Goal: Complete application form: Complete application form

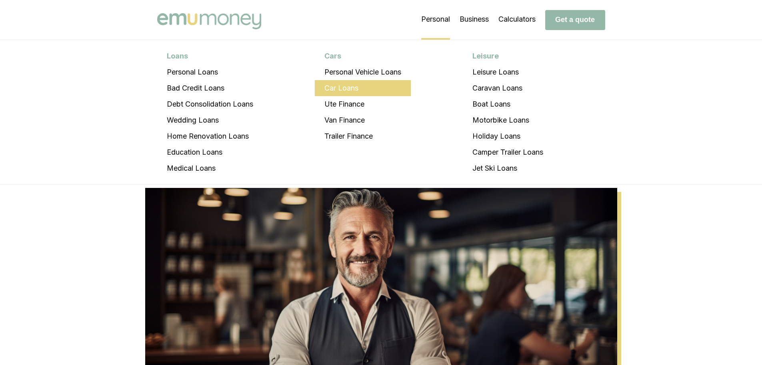
click at [350, 89] on li "Car Loans" at bounding box center [363, 88] width 96 height 16
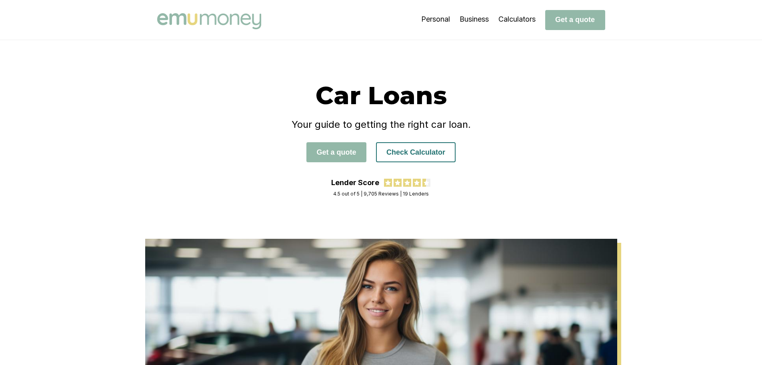
click at [393, 155] on button "Check Calculator" at bounding box center [416, 152] width 80 height 20
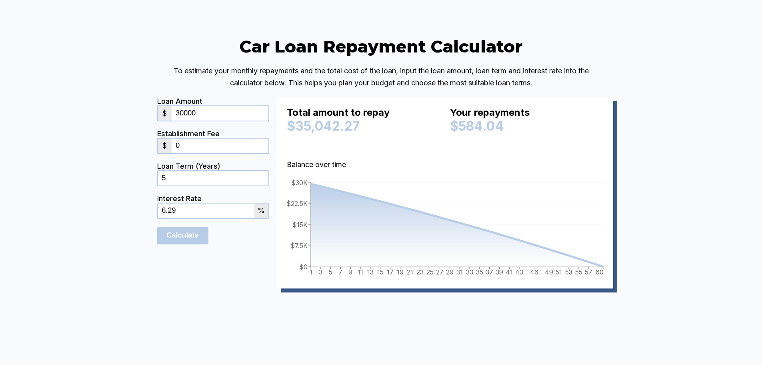
drag, startPoint x: 203, startPoint y: 136, endPoint x: 166, endPoint y: 136, distance: 37.2
click at [166, 121] on div "$ 30000" at bounding box center [213, 113] width 112 height 16
type input "20000"
click at [104, 178] on div "Car Loan Repayment Calculator To estimate your monthly repayments and the total…" at bounding box center [381, 174] width 762 height 396
click at [212, 153] on input "0" at bounding box center [220, 145] width 96 height 14
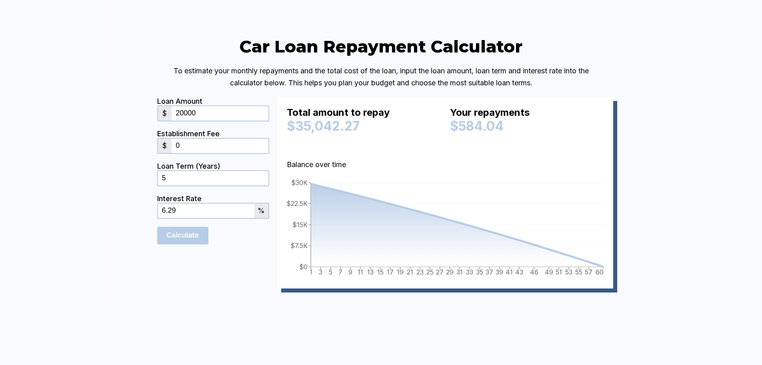
drag, startPoint x: 229, startPoint y: 231, endPoint x: 86, endPoint y: 225, distance: 143.4
click at [86, 227] on div "Car Loan Repayment Calculator To estimate your monthly repayments and the total…" at bounding box center [381, 174] width 762 height 396
type input "7.09"
click at [144, 303] on div "Car Loan Repayment Calculator To estimate your monthly repayments and the total…" at bounding box center [381, 174] width 762 height 396
click at [190, 244] on input "Calculate" at bounding box center [182, 235] width 51 height 18
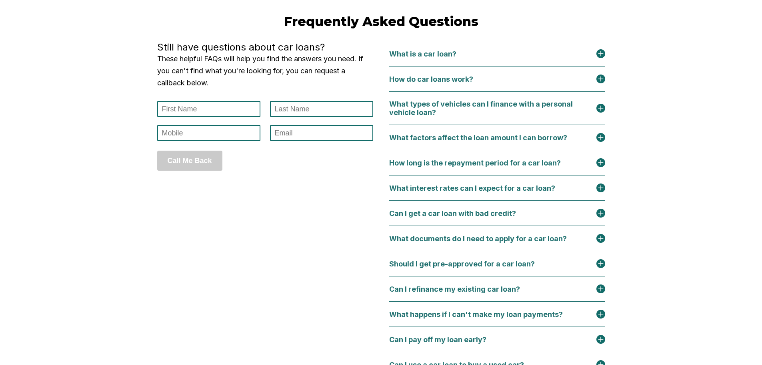
scroll to position [3415, 0]
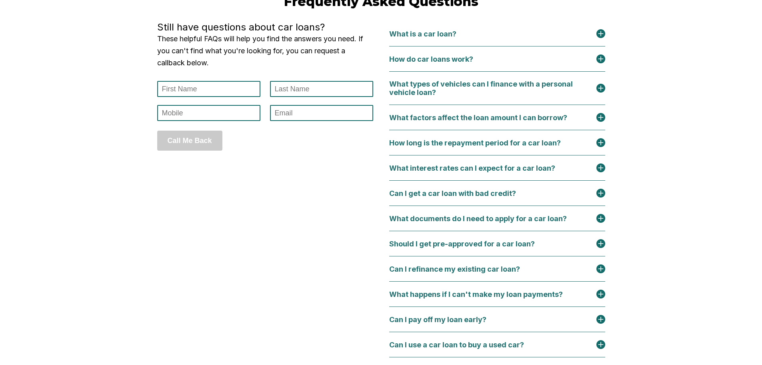
click at [460, 172] on div "What interest rates can I expect for a car loan?" at bounding box center [477, 168] width 176 height 8
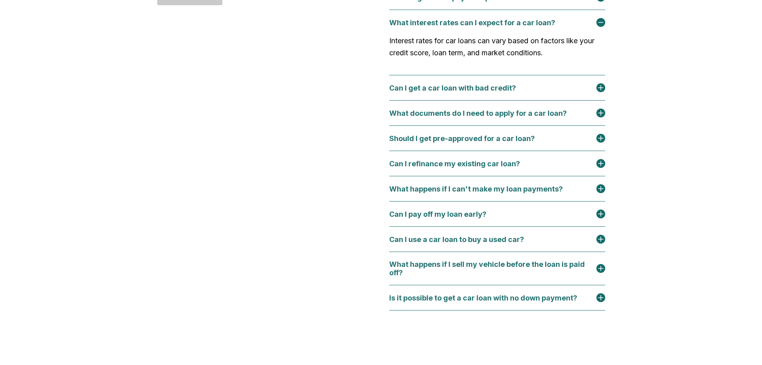
scroll to position [3575, 0]
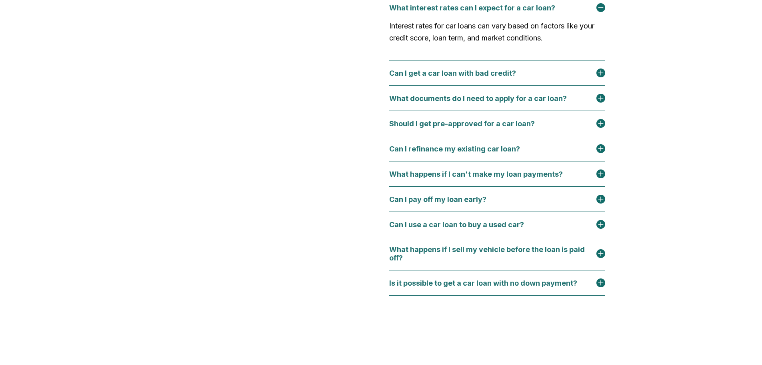
click at [452, 153] on div "Can I refinance my existing car loan?" at bounding box center [459, 148] width 140 height 8
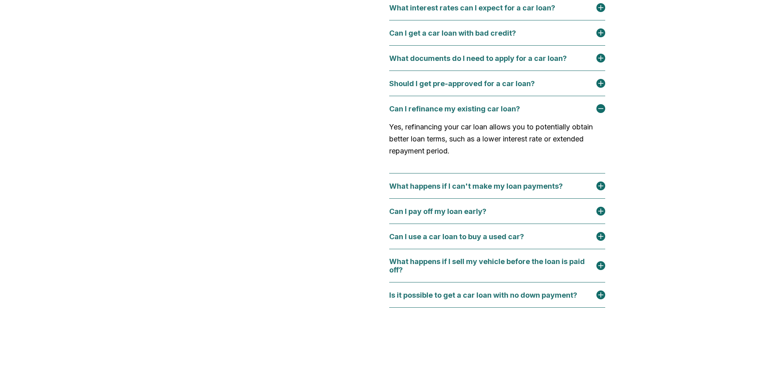
click at [451, 113] on div "Can I refinance my existing car loan?" at bounding box center [459, 108] width 140 height 8
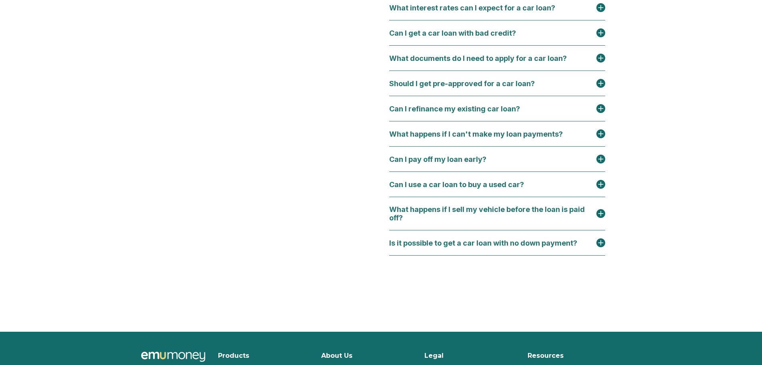
click at [543, 247] on div "Is it possible to get a car loan with no down payment?" at bounding box center [488, 242] width 198 height 8
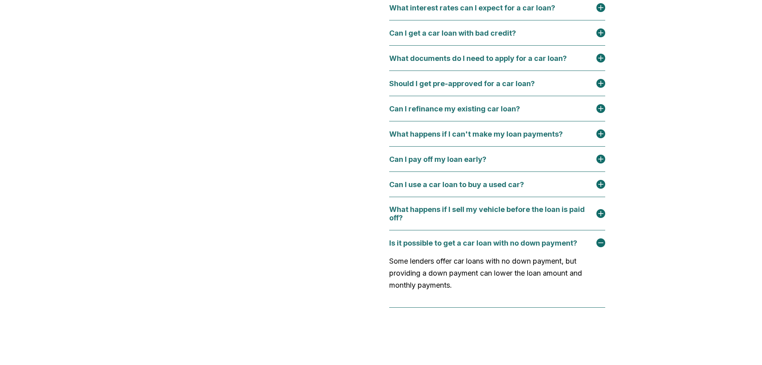
click at [535, 247] on div "Is it possible to get a car loan with no down payment?" at bounding box center [488, 242] width 198 height 8
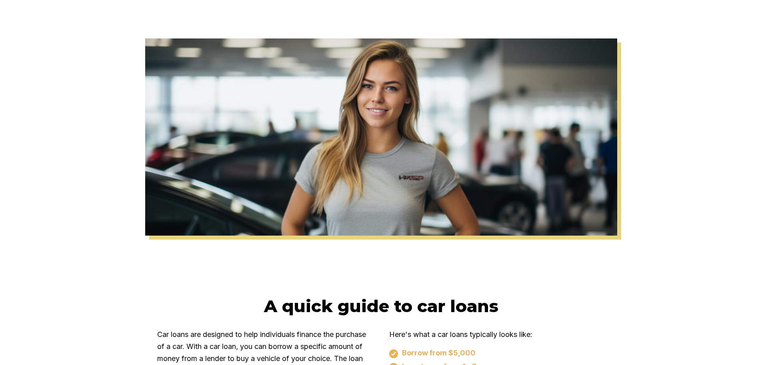
scroll to position [0, 0]
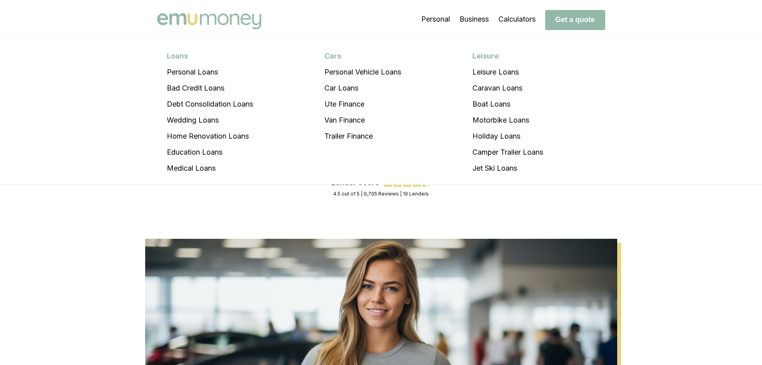
click at [186, 23] on img at bounding box center [209, 21] width 104 height 16
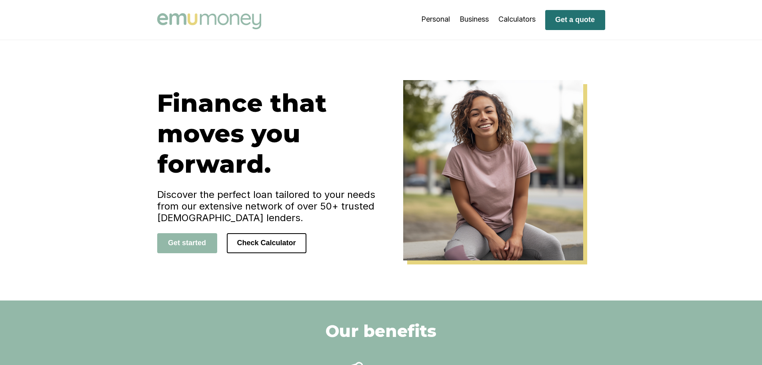
click at [585, 19] on button "Get a quote" at bounding box center [575, 20] width 60 height 20
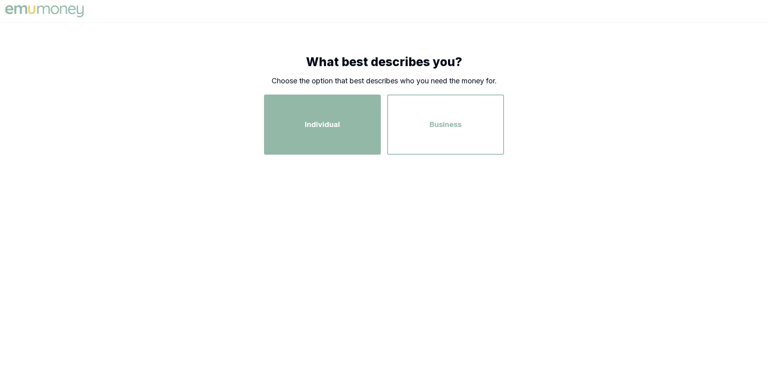
click at [347, 145] on div "Individual" at bounding box center [322, 125] width 102 height 46
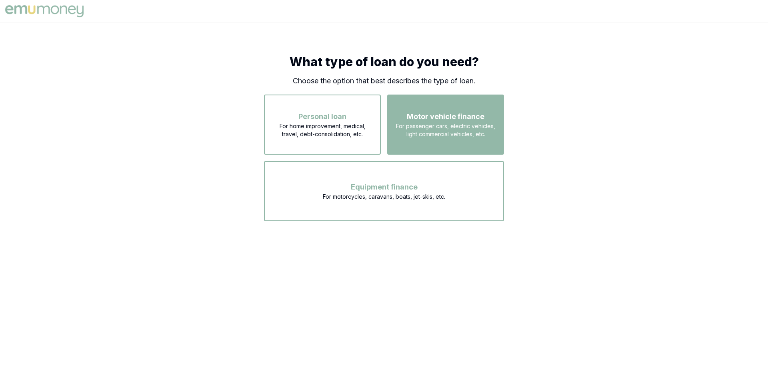
click at [433, 143] on div "Motor vehicle finance For passenger cars, electric vehicles, light commercial v…" at bounding box center [446, 125] width 102 height 46
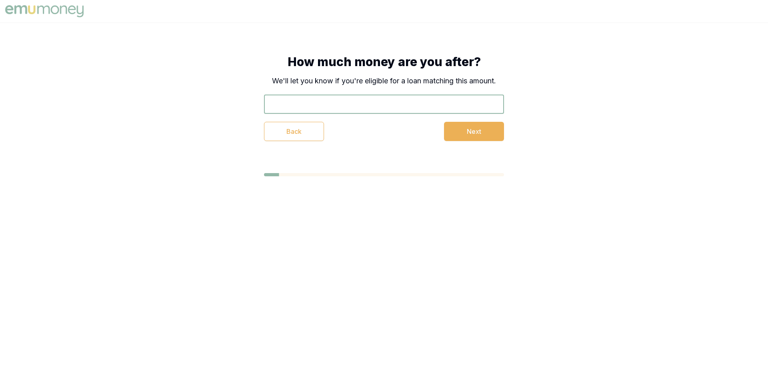
click at [311, 106] on input "text" at bounding box center [384, 103] width 240 height 19
type input "$20,000"
click at [491, 130] on button "Next" at bounding box center [474, 131] width 60 height 19
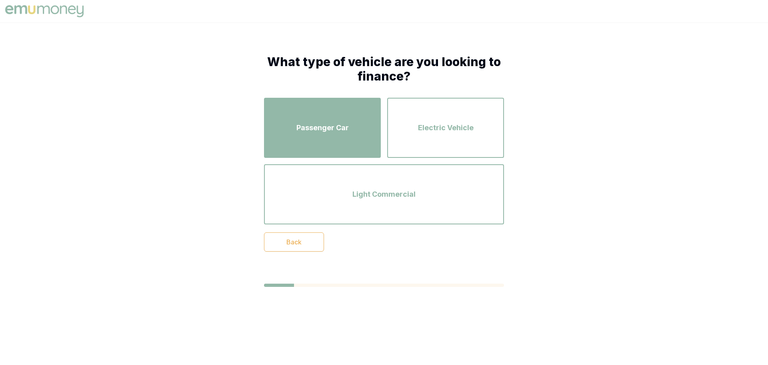
click at [296, 120] on div "Passenger Car" at bounding box center [322, 128] width 102 height 46
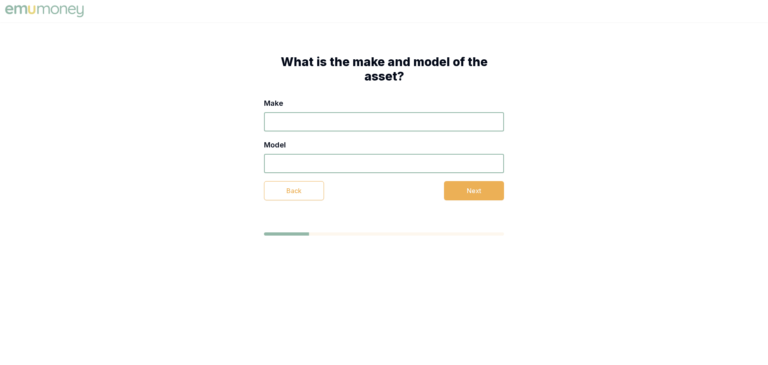
click at [360, 118] on input "Make" at bounding box center [384, 121] width 240 height 19
type input "Toyota"
type input "Prado"
click at [465, 188] on button "Next" at bounding box center [474, 190] width 60 height 19
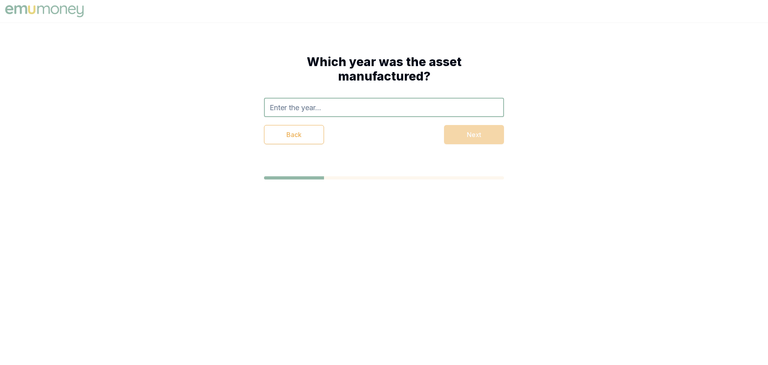
click at [296, 102] on input "text" at bounding box center [384, 107] width 240 height 19
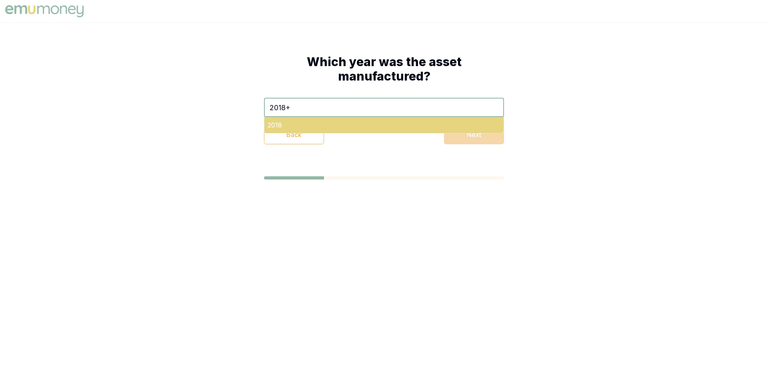
type input "2018+"
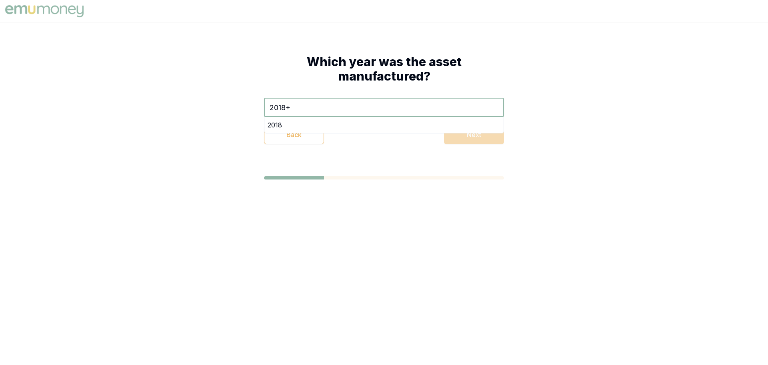
click at [463, 126] on div "2018" at bounding box center [383, 125] width 239 height 16
click at [479, 135] on button "Next" at bounding box center [474, 134] width 60 height 19
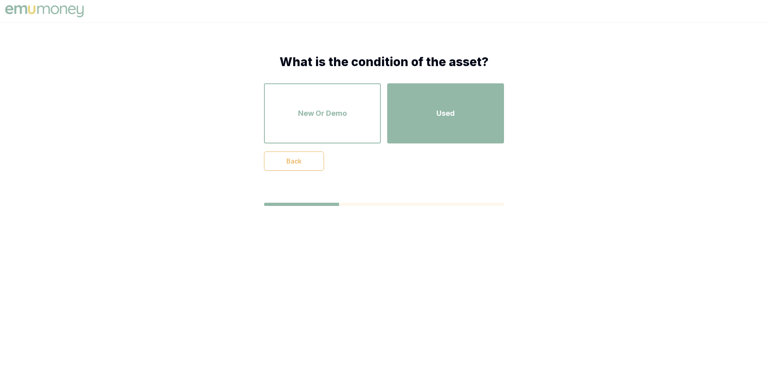
click at [454, 110] on span "Used" at bounding box center [446, 113] width 18 height 11
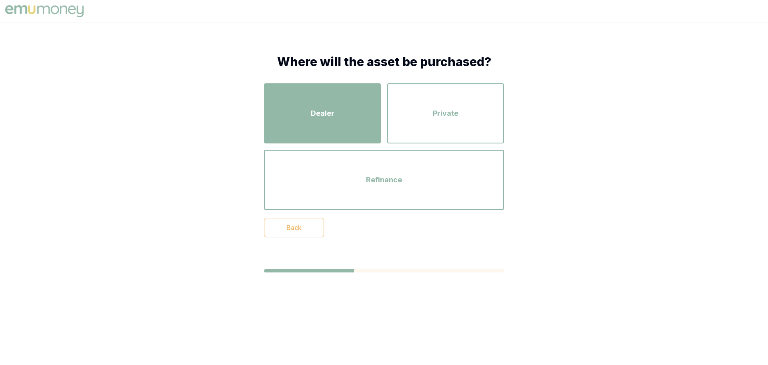
click at [345, 127] on div "Dealer" at bounding box center [322, 113] width 102 height 46
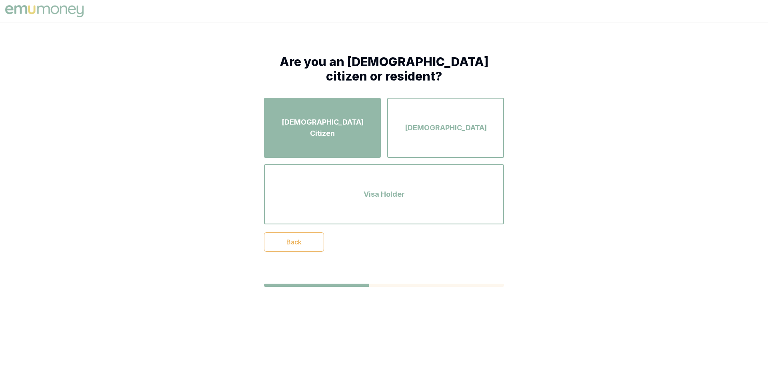
click at [335, 136] on div "Australian Citizen" at bounding box center [322, 128] width 102 height 46
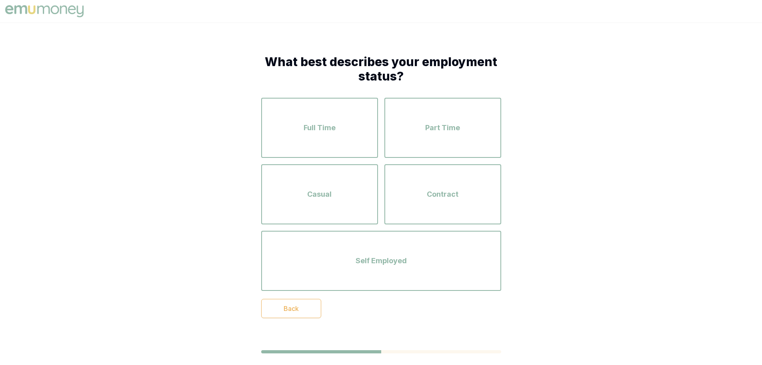
click at [335, 136] on div "Full Time" at bounding box center [319, 128] width 102 height 46
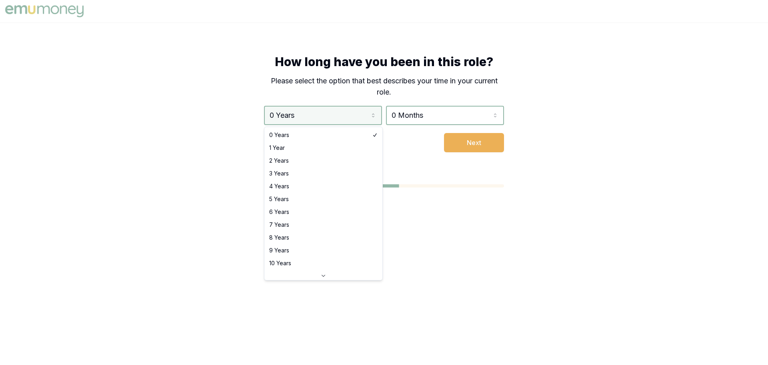
click at [345, 113] on html "How long have you been in this role? Please select the option that best describ…" at bounding box center [384, 182] width 768 height 365
select select "8"
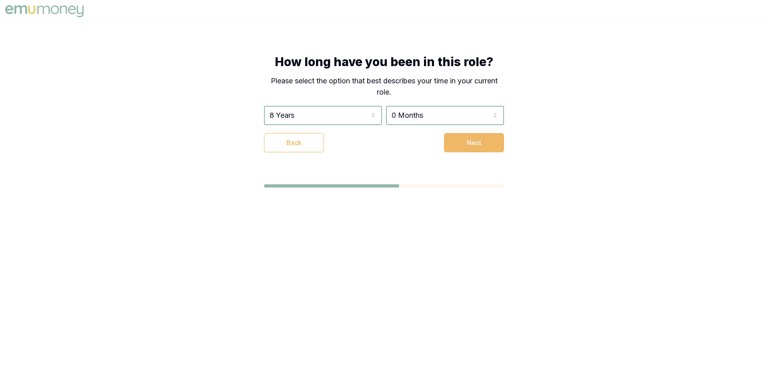
click at [463, 142] on button "Next" at bounding box center [474, 142] width 60 height 19
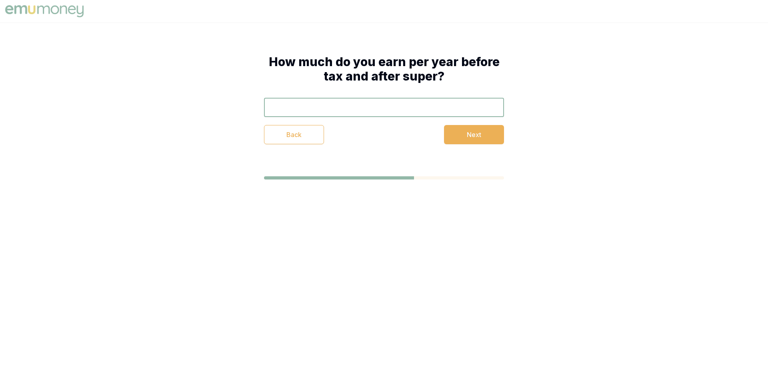
click at [372, 109] on input "text" at bounding box center [384, 107] width 240 height 19
type input "$105,000"
click at [467, 136] on button "Next" at bounding box center [474, 134] width 60 height 19
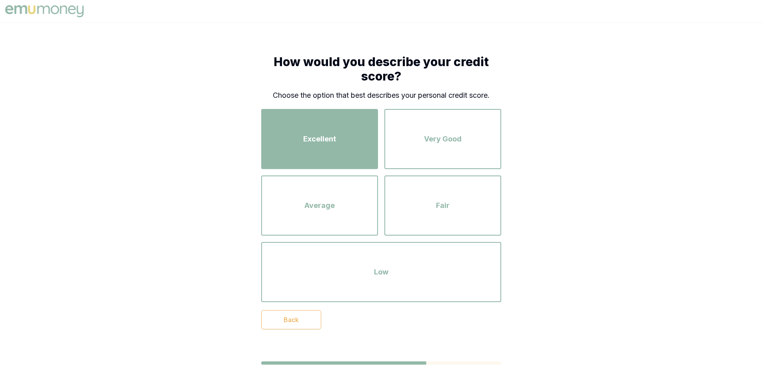
click at [319, 154] on div "Excellent" at bounding box center [319, 139] width 102 height 46
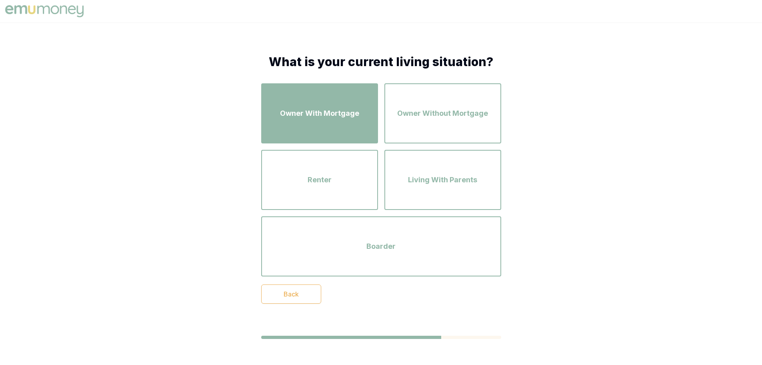
click at [324, 120] on div "Owner With Mortgage" at bounding box center [319, 113] width 102 height 46
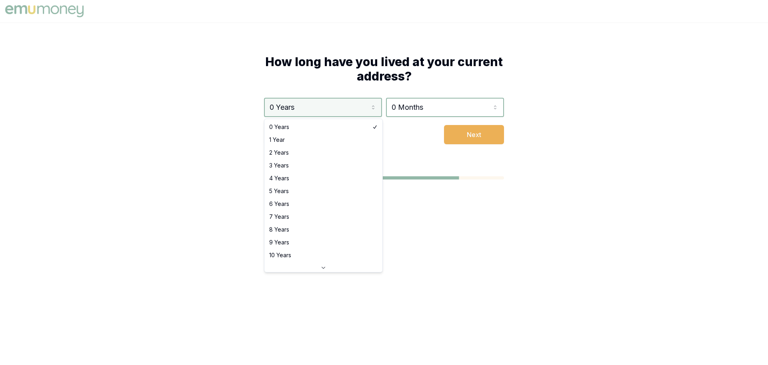
click at [371, 106] on html "How long have you lived at your current address? 0 Years 0 Years 1 Year 2 Years…" at bounding box center [384, 182] width 768 height 365
click at [322, 111] on html "How long have you lived at your current address? 0 Years 0 Years 1 Year 2 Years…" at bounding box center [384, 182] width 768 height 365
select select "3"
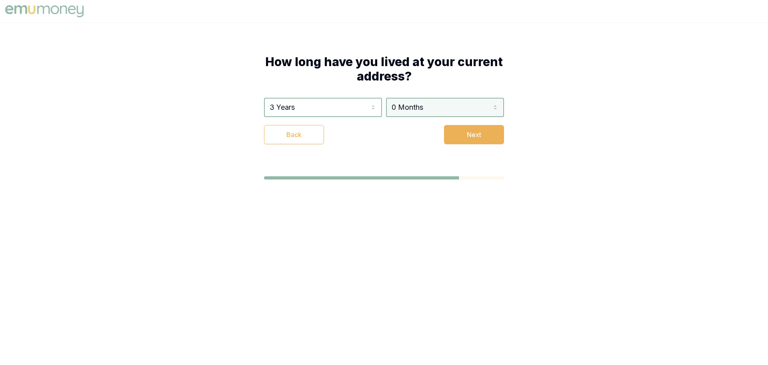
click at [411, 105] on html "How long have you lived at your current address? 3 Years 0 Years 1 Year 2 Years…" at bounding box center [384, 182] width 768 height 365
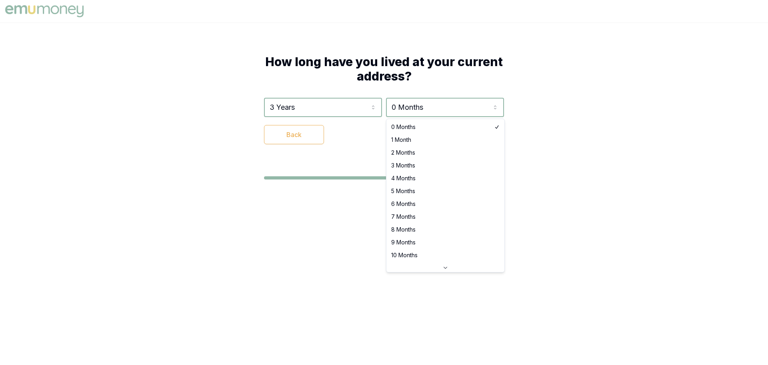
select select "8"
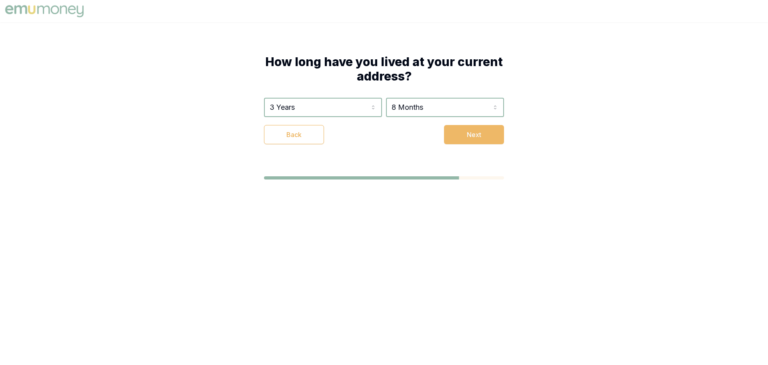
click at [493, 133] on button "Next" at bounding box center [474, 134] width 60 height 19
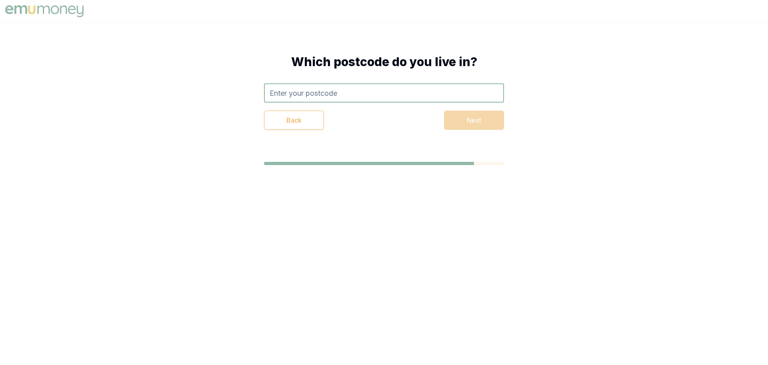
click at [306, 84] on input "text" at bounding box center [384, 92] width 240 height 19
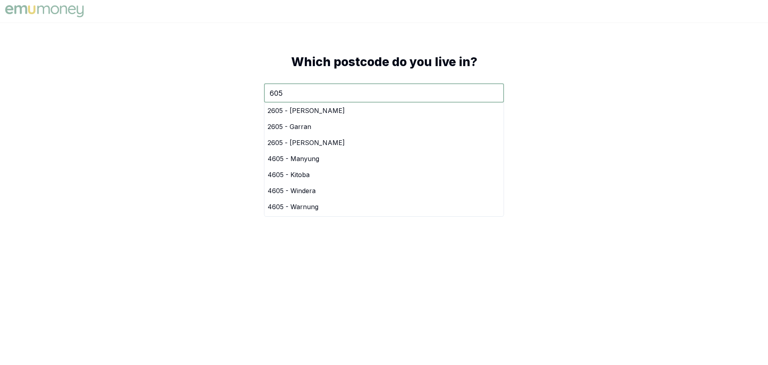
type input "6055"
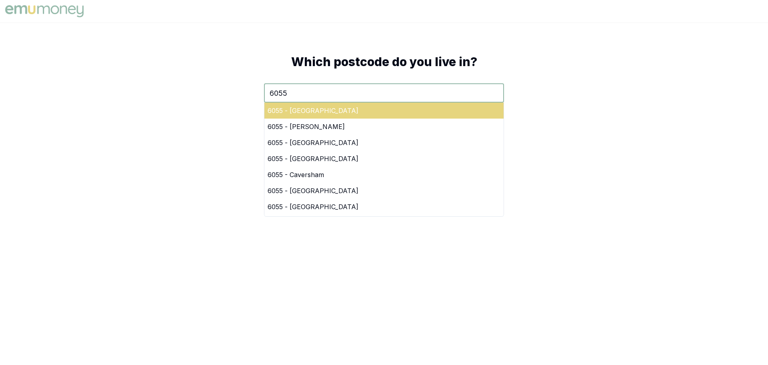
click at [310, 105] on div "6055 - Hazelmere" at bounding box center [383, 110] width 239 height 16
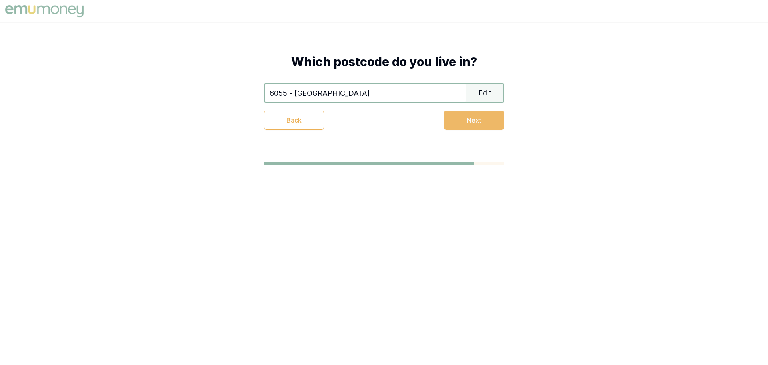
click at [468, 121] on button "Next" at bounding box center [474, 119] width 60 height 19
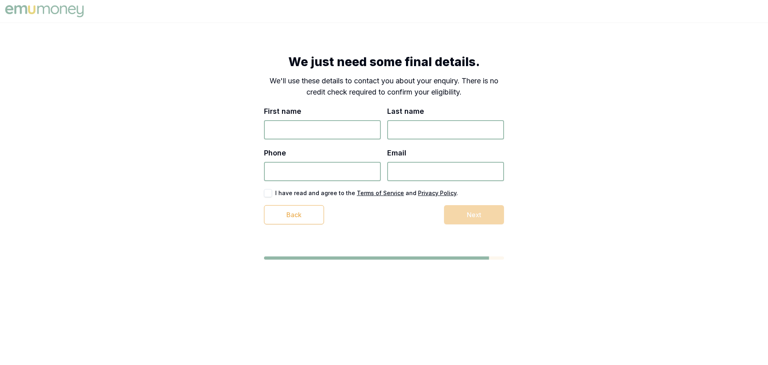
click at [302, 132] on input "First name" at bounding box center [322, 129] width 117 height 19
type input "Henry"
type input "Pennell"
type input "0401 423 130"
type input "henry.pennell96@gmail.com"
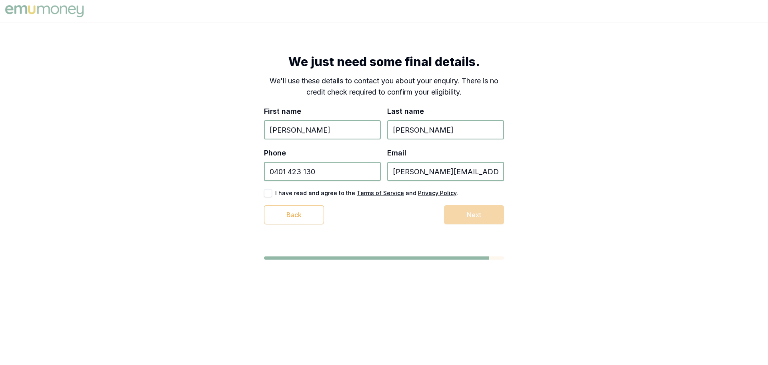
click at [290, 195] on label "I have read and agree to the Terms of Service and Privacy Policy ." at bounding box center [366, 193] width 183 height 6
click at [266, 194] on button "button" at bounding box center [268, 193] width 8 height 8
click at [479, 209] on button "Next" at bounding box center [474, 214] width 60 height 19
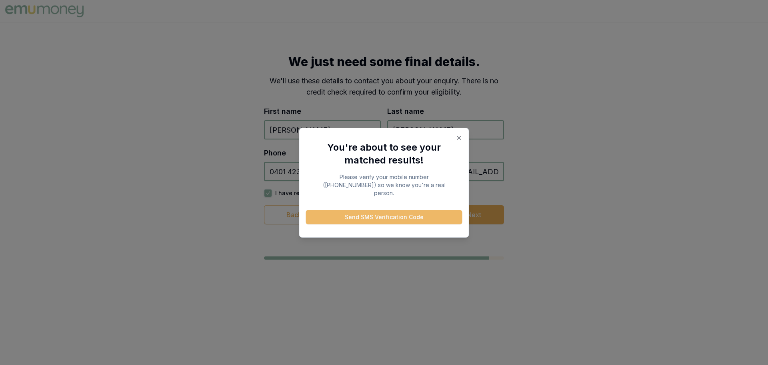
click at [424, 212] on button "Send SMS Verification Code" at bounding box center [384, 217] width 156 height 14
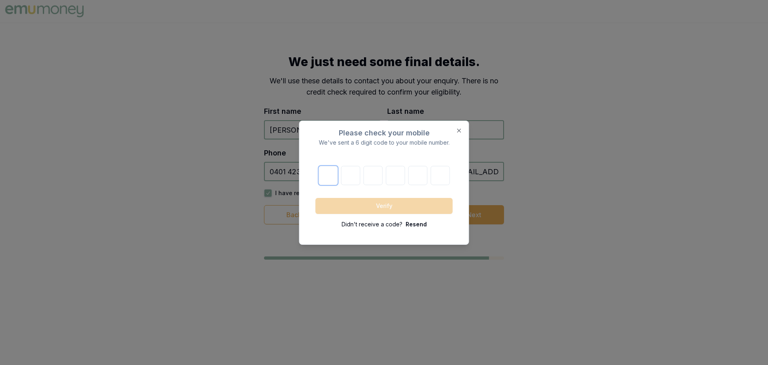
click at [333, 180] on input "number" at bounding box center [328, 175] width 19 height 19
type input "7"
type input "9"
type input "6"
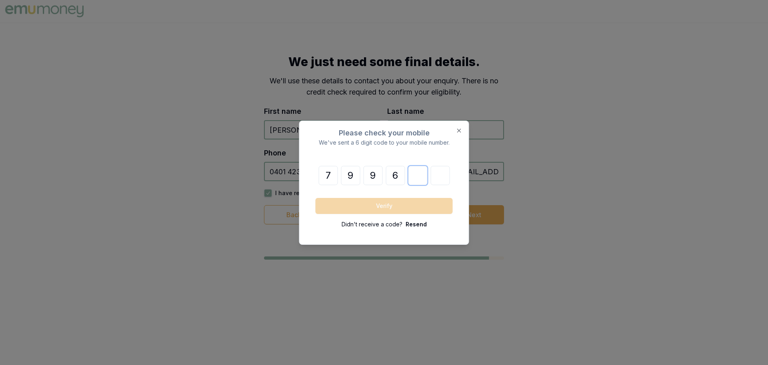
type input "8"
type input "2"
click at [384, 205] on button "Verify" at bounding box center [384, 206] width 137 height 16
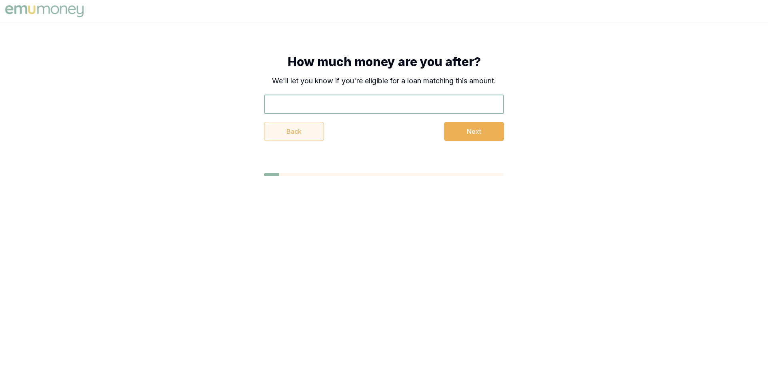
click at [316, 127] on button "Back" at bounding box center [294, 131] width 60 height 19
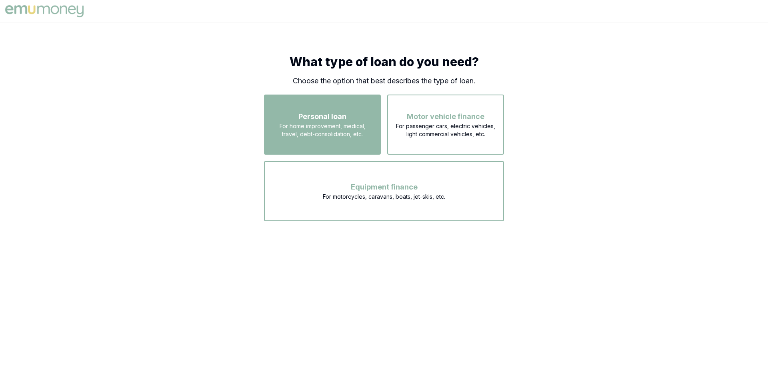
click at [307, 126] on span "For home improvement, medical, travel, debt-consolidation, etc." at bounding box center [322, 130] width 102 height 16
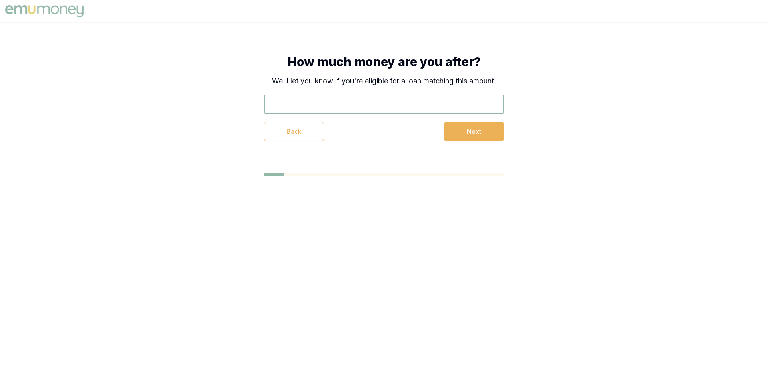
click at [333, 102] on input "text" at bounding box center [384, 103] width 240 height 19
type input "$20,000"
click at [467, 138] on button "Next" at bounding box center [474, 131] width 60 height 19
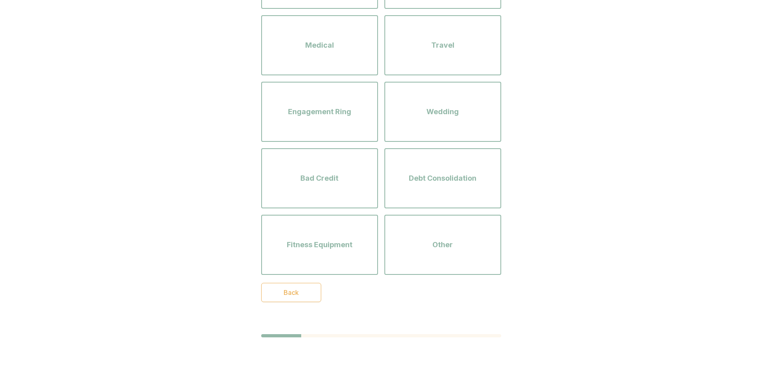
scroll to position [150, 0]
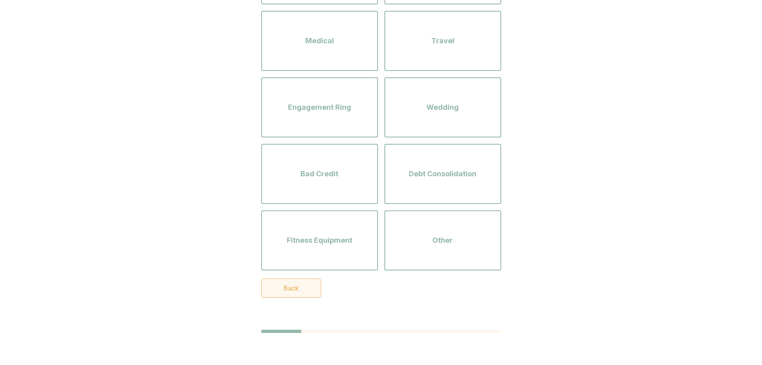
click at [313, 280] on button "Back" at bounding box center [291, 287] width 60 height 19
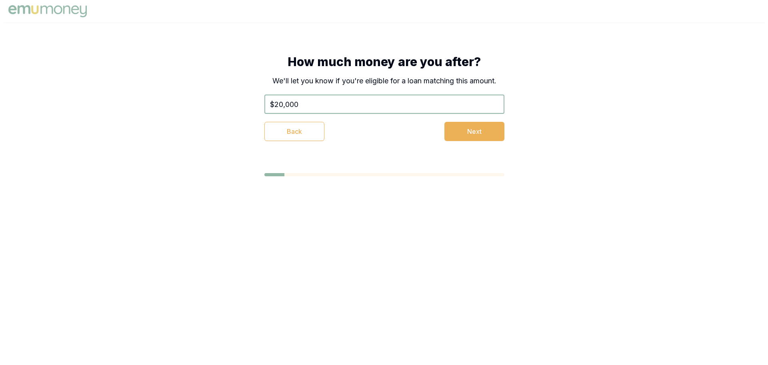
scroll to position [0, 0]
click at [294, 126] on button "Back" at bounding box center [294, 131] width 60 height 19
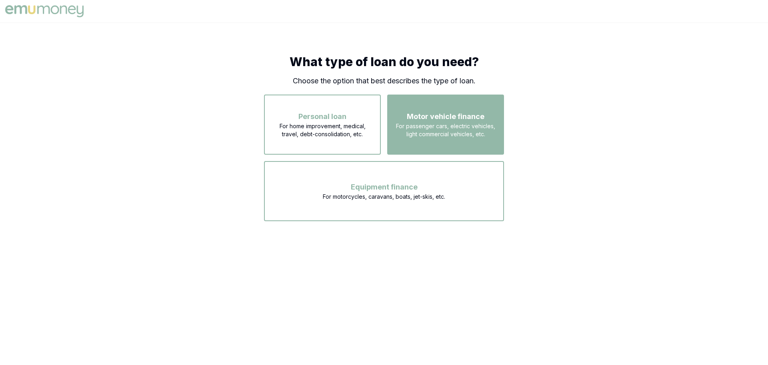
click at [443, 121] on span "Motor vehicle finance" at bounding box center [446, 116] width 78 height 11
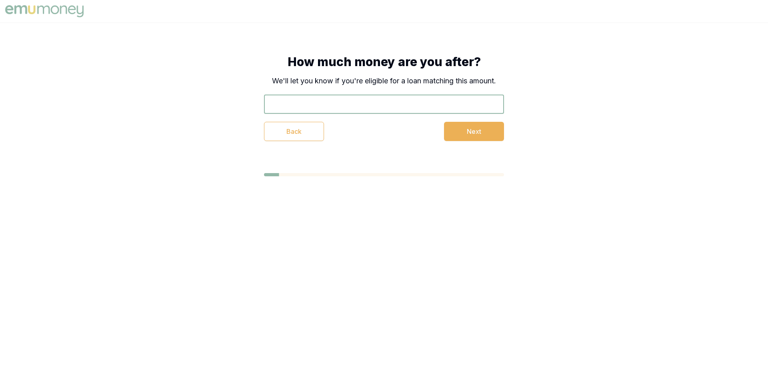
click at [332, 105] on input "text" at bounding box center [384, 103] width 240 height 19
type input "$20,000"
click at [483, 126] on button "Next" at bounding box center [474, 131] width 60 height 19
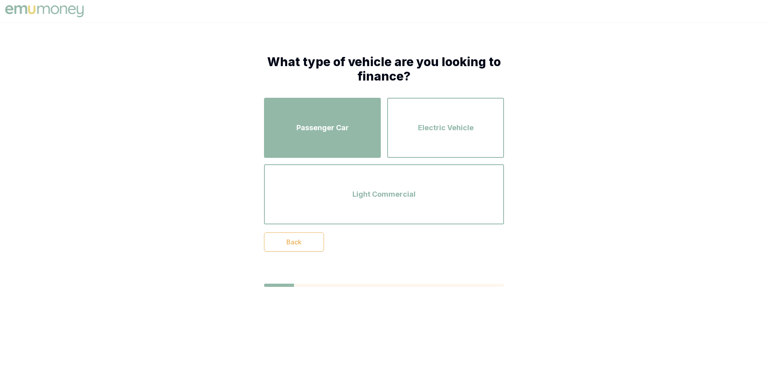
click at [352, 134] on div "Passenger Car" at bounding box center [322, 128] width 102 height 46
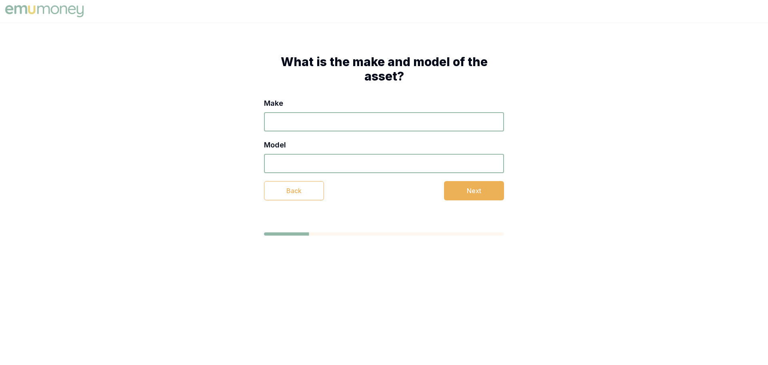
click at [313, 124] on input "Make" at bounding box center [384, 121] width 240 height 19
type input "Toyota"
click at [289, 162] on input "Model" at bounding box center [384, 163] width 240 height 19
type input "Prado"
click at [477, 190] on button "Next" at bounding box center [474, 190] width 60 height 19
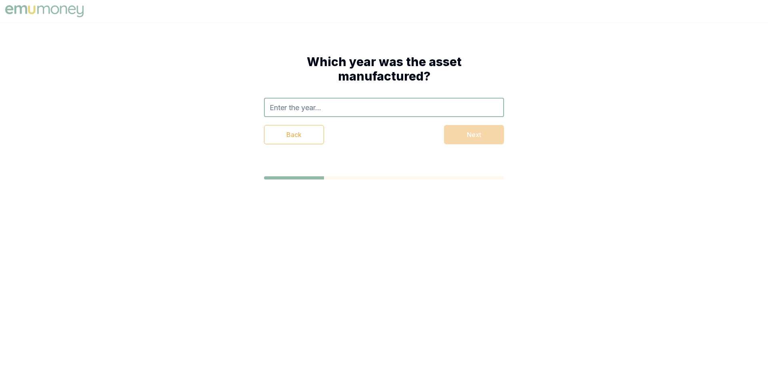
click at [318, 106] on input "text" at bounding box center [384, 107] width 240 height 19
type input "2018+"
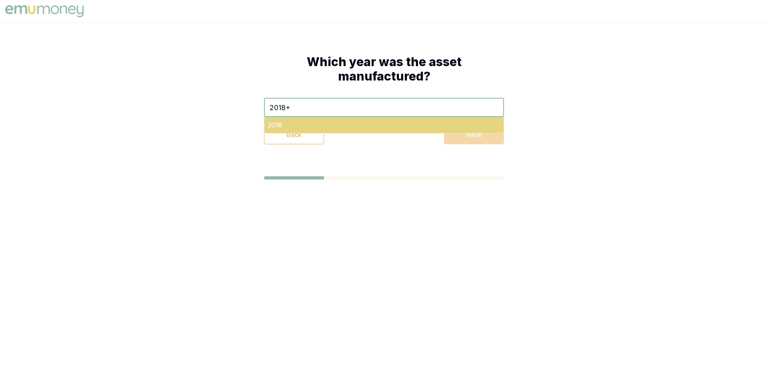
click at [330, 122] on div "2018" at bounding box center [383, 125] width 239 height 16
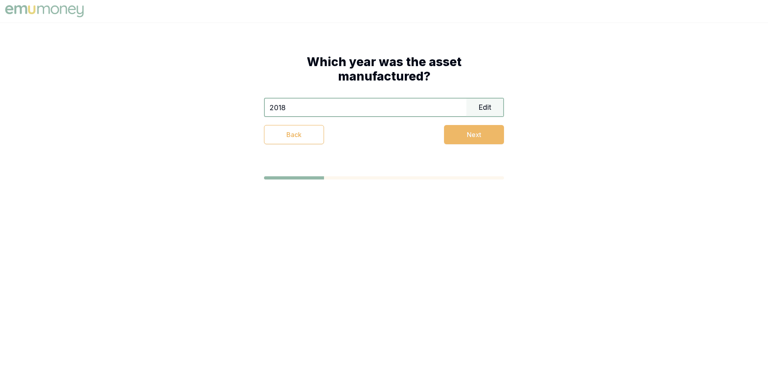
click at [490, 136] on button "Next" at bounding box center [474, 134] width 60 height 19
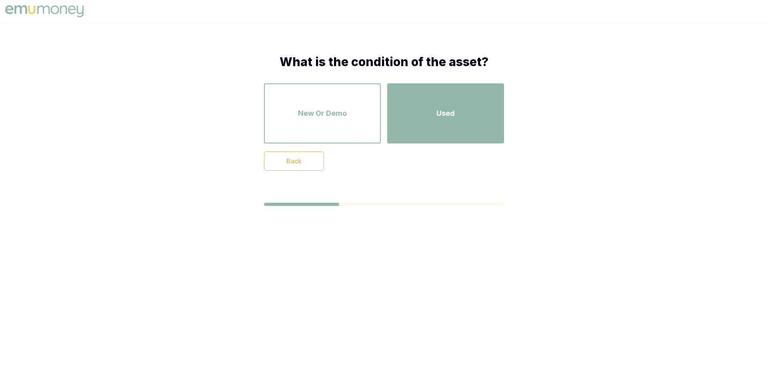
click at [457, 107] on div "Used" at bounding box center [446, 113] width 102 height 46
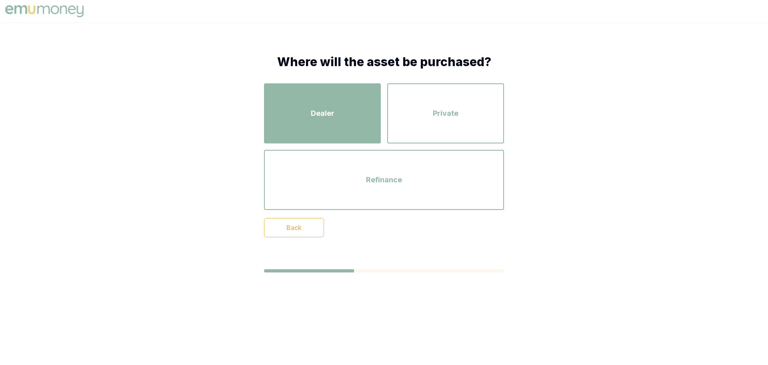
click at [363, 130] on div "Dealer" at bounding box center [322, 113] width 102 height 46
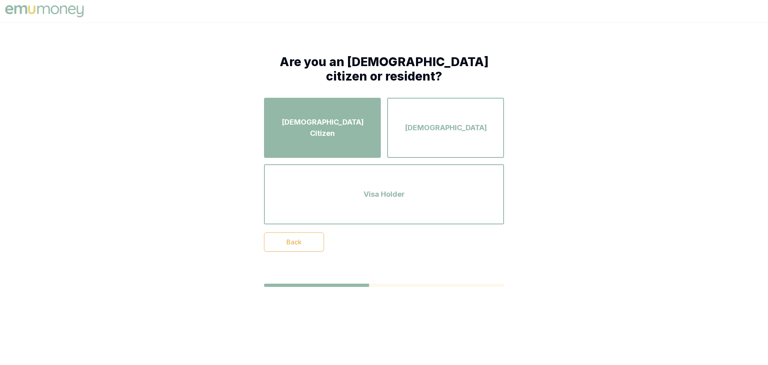
click at [361, 133] on div "Australian Citizen" at bounding box center [322, 128] width 102 height 46
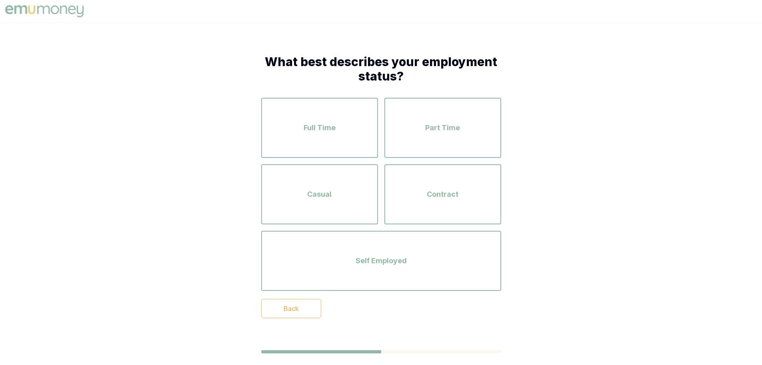
click at [361, 133] on div "Full Time" at bounding box center [319, 128] width 102 height 46
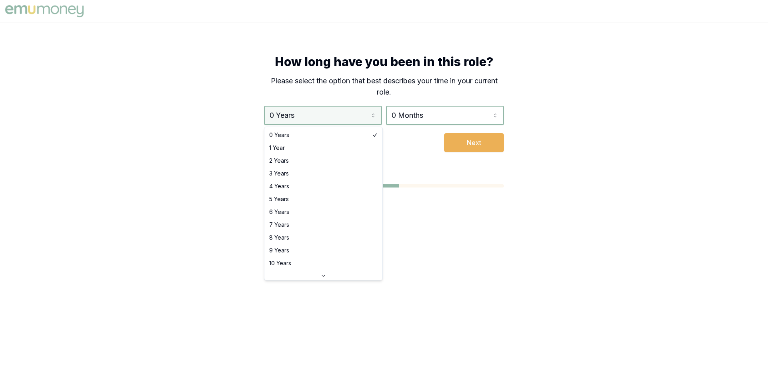
click at [330, 119] on html "How long have you been in this role? Please select the option that best describ…" at bounding box center [384, 182] width 768 height 365
select select "8"
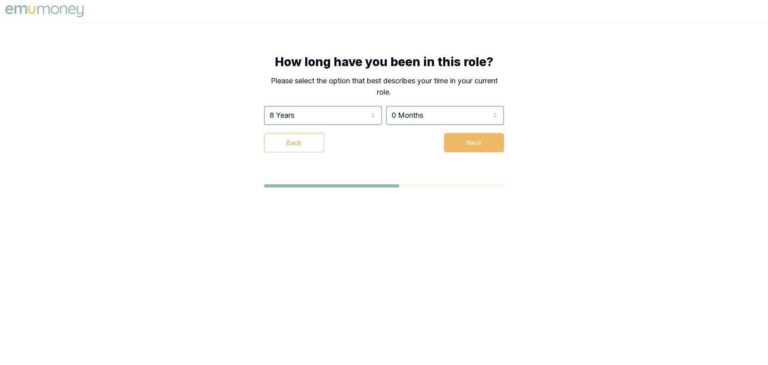
click at [455, 146] on button "Next" at bounding box center [474, 142] width 60 height 19
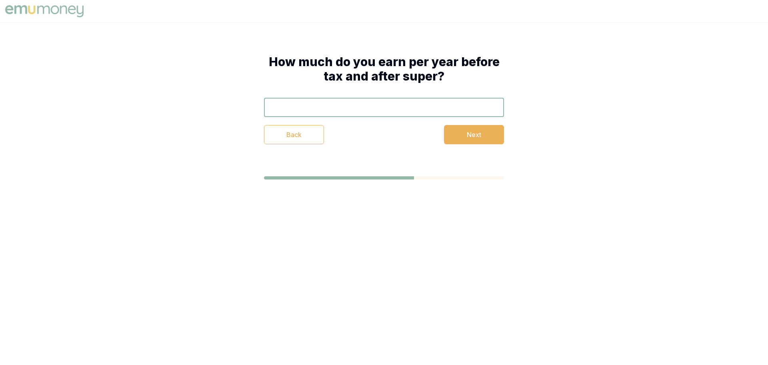
click at [304, 115] on input "text" at bounding box center [384, 107] width 240 height 19
type input "$105,000"
click at [467, 130] on button "Next" at bounding box center [474, 134] width 60 height 19
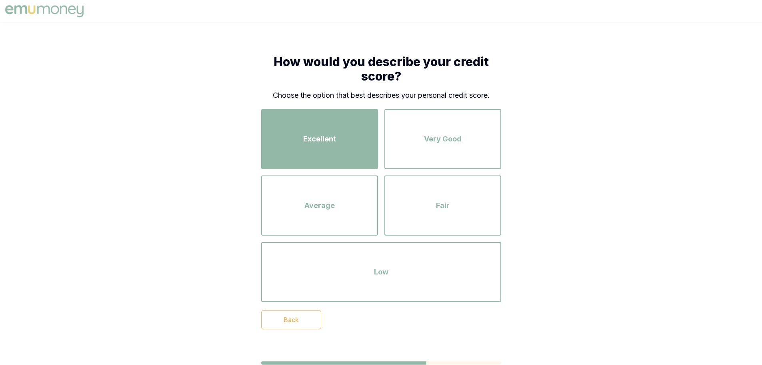
click at [348, 148] on div "Excellent" at bounding box center [319, 139] width 102 height 46
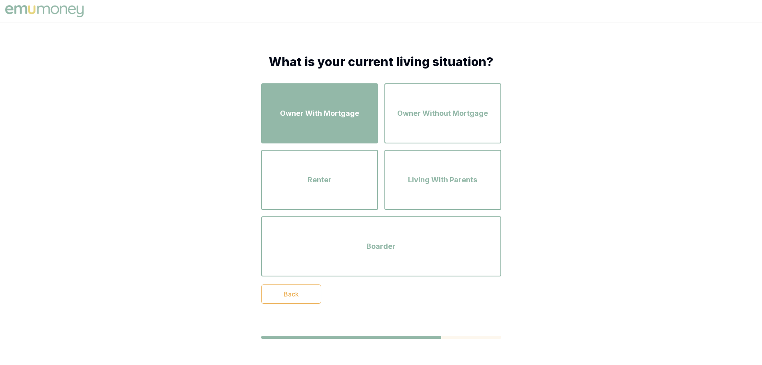
click at [329, 114] on span "Owner With Mortgage" at bounding box center [319, 113] width 79 height 11
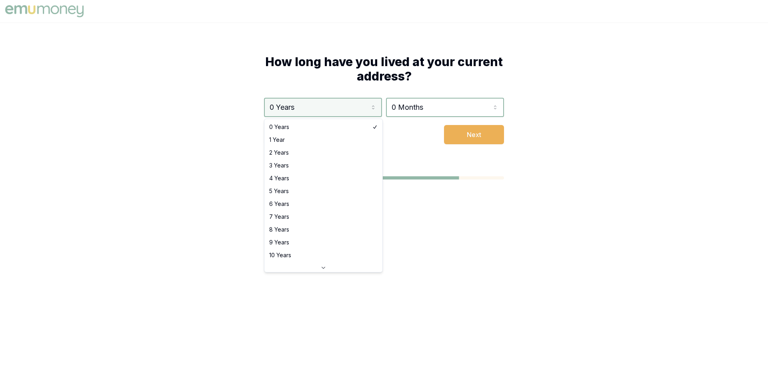
click at [311, 113] on html "How long have you lived at your current address? 0 Years 0 Years 1 Year 2 Years…" at bounding box center [384, 182] width 768 height 365
select select "3"
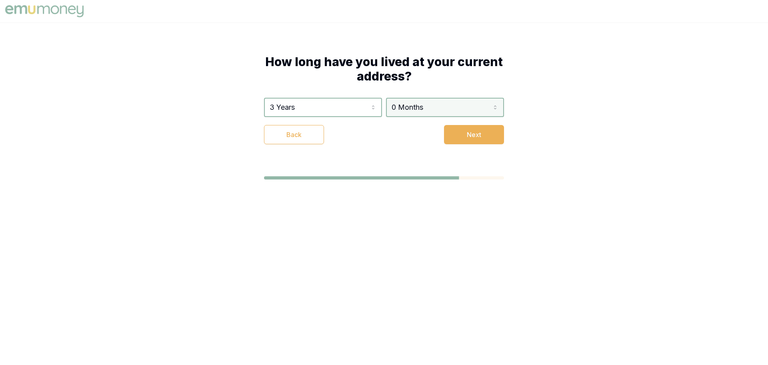
click at [435, 106] on html "How long have you lived at your current address? 3 Years 0 Years 1 Year 2 Years…" at bounding box center [384, 182] width 768 height 365
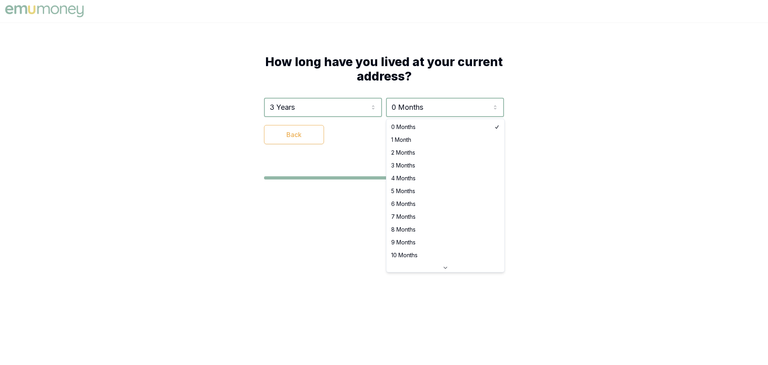
select select "8"
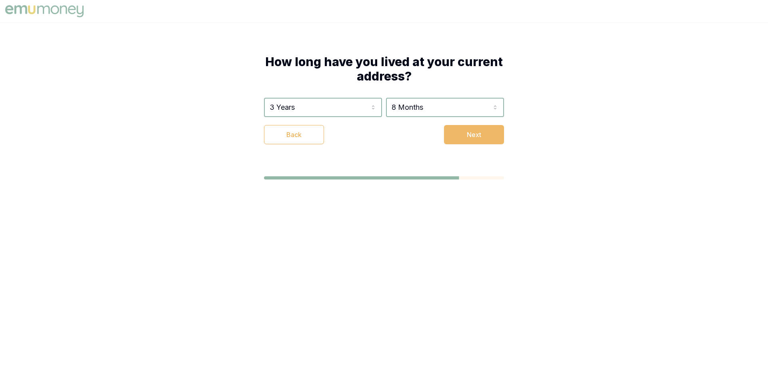
click at [461, 134] on button "Next" at bounding box center [474, 134] width 60 height 19
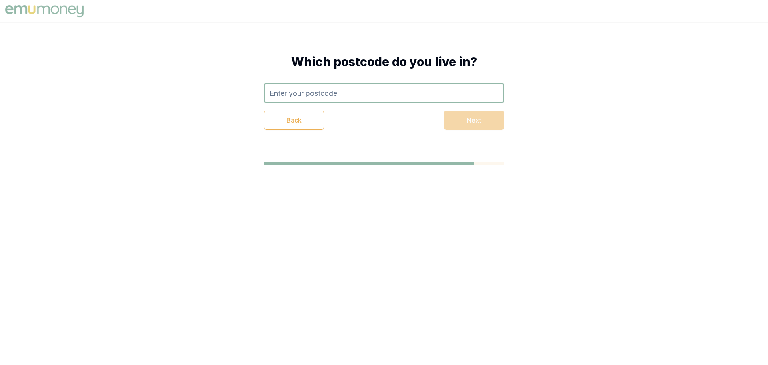
click at [372, 98] on input "text" at bounding box center [384, 92] width 240 height 19
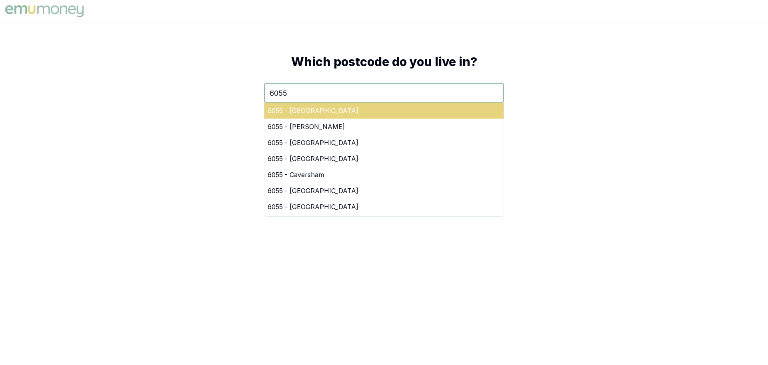
type input "6055"
click at [308, 114] on div "6055 - Hazelmere" at bounding box center [383, 110] width 239 height 16
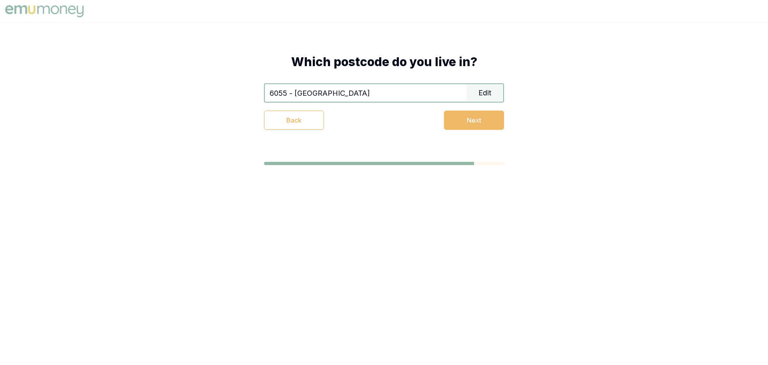
click at [477, 123] on button "Next" at bounding box center [474, 119] width 60 height 19
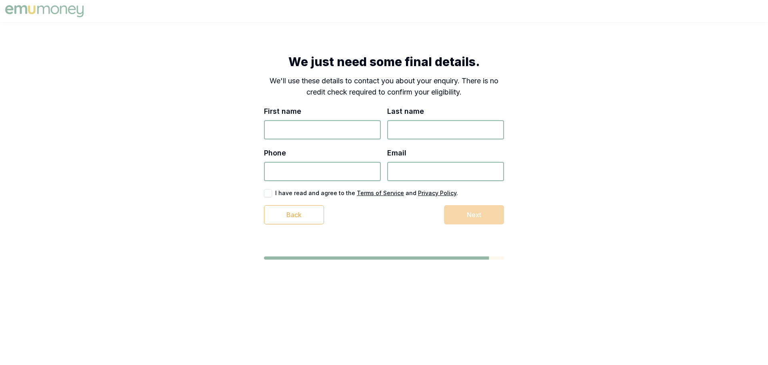
click at [332, 130] on input "First name" at bounding box center [322, 129] width 117 height 19
type input "Henry"
type input "Pennell"
type input "0401 423 130"
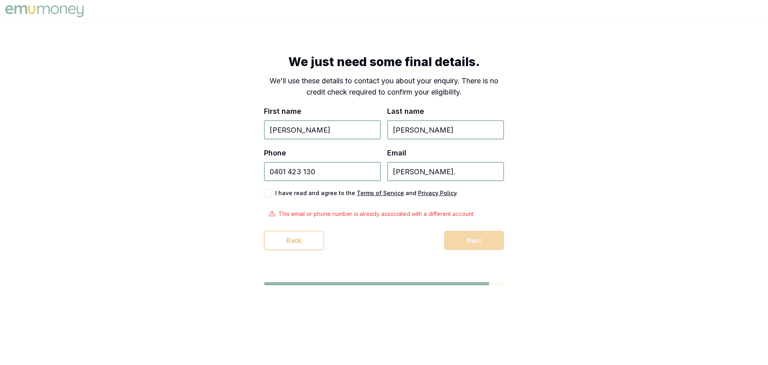
type input "henry.pennell96@gmail.com"
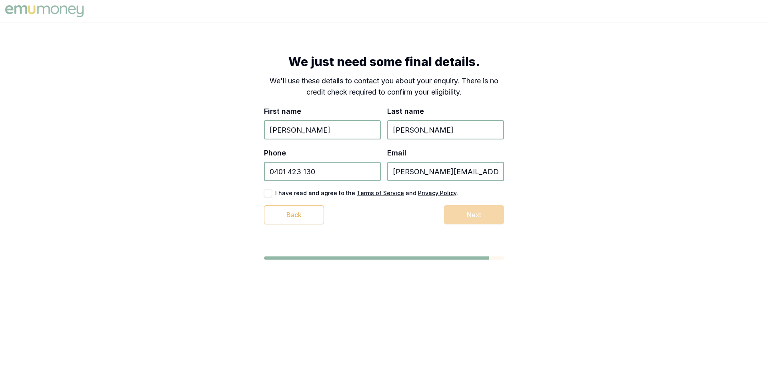
click at [268, 194] on button "button" at bounding box center [268, 193] width 8 height 8
click at [463, 216] on button "Next" at bounding box center [474, 214] width 60 height 19
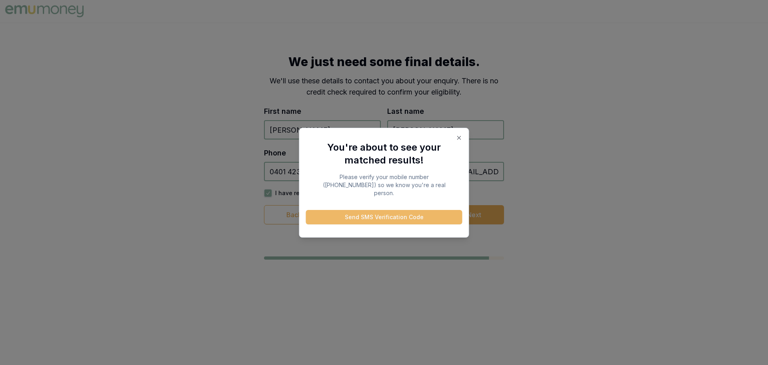
click at [421, 212] on button "Send SMS Verification Code" at bounding box center [384, 217] width 156 height 14
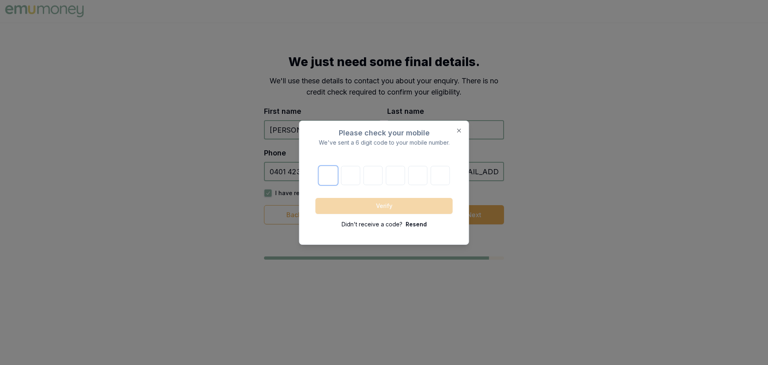
click at [324, 174] on input "number" at bounding box center [328, 175] width 19 height 19
type input "2"
type input "1"
type input "4"
type input "9"
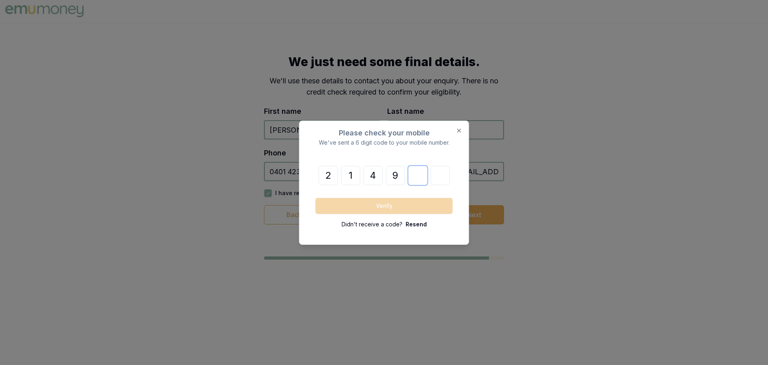
type input "3"
type input "9"
click at [361, 206] on button "Verify" at bounding box center [384, 206] width 137 height 16
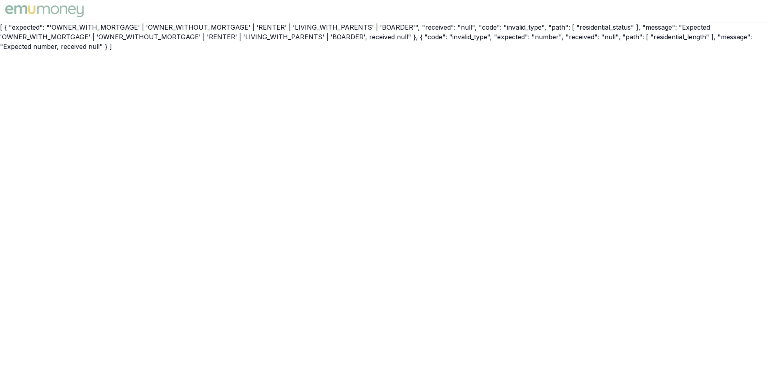
click at [64, 6] on img at bounding box center [44, 11] width 82 height 16
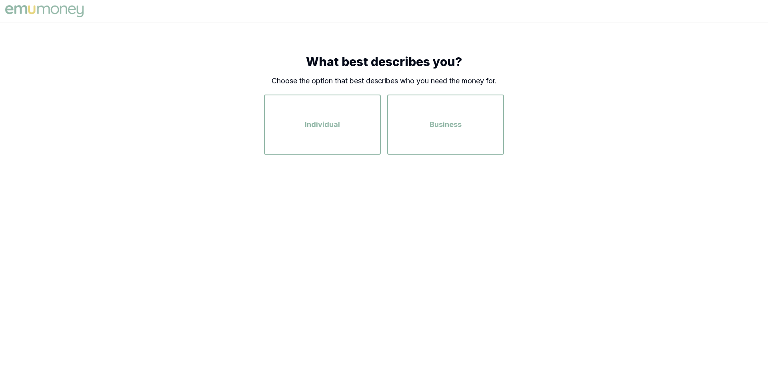
click at [54, 10] on img at bounding box center [44, 11] width 82 height 16
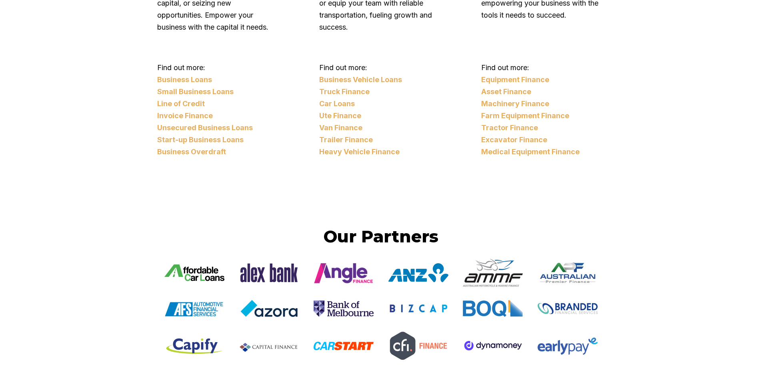
scroll to position [1040, 0]
